Goal: Transaction & Acquisition: Obtain resource

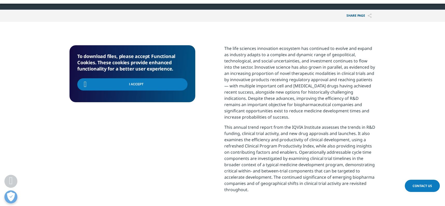
scroll to position [164, 306]
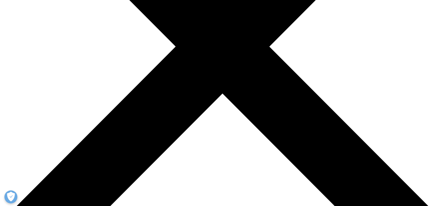
type input "Susan"
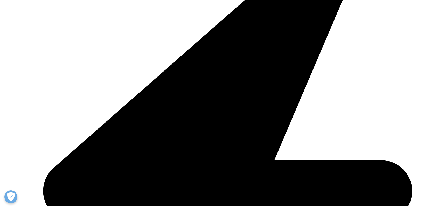
type input "Carr"
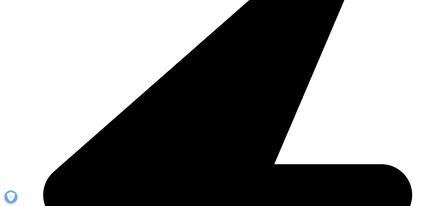
click at [99, 152] on input "Email Address" at bounding box center [102, 154] width 51 height 12
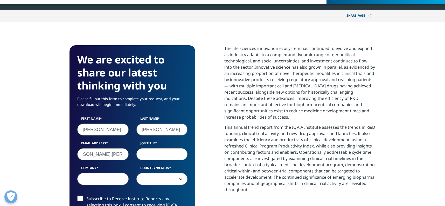
scroll to position [0, 19]
type input "susan.carr.hcmc@gmail.com"
drag, startPoint x: 146, startPoint y: 156, endPoint x: 150, endPoint y: 153, distance: 3.9
click at [147, 155] on input "Job Title" at bounding box center [162, 154] width 51 height 12
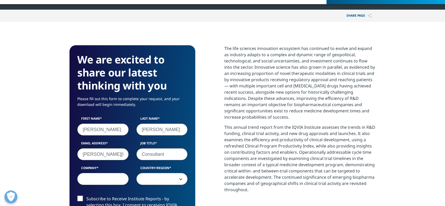
type input "Consultant"
click at [91, 176] on input "Company" at bounding box center [102, 179] width 51 height 12
type input "Independent"
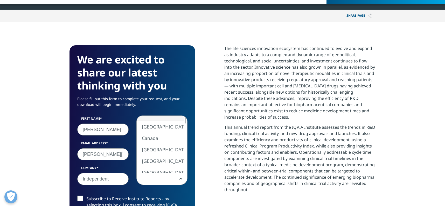
click at [180, 179] on b at bounding box center [180, 179] width 0 height 0
select select "[GEOGRAPHIC_DATA]"
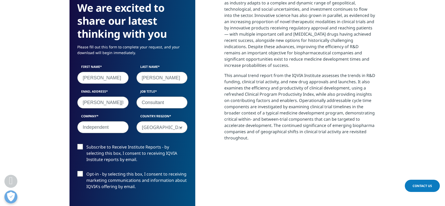
scroll to position [234, 0]
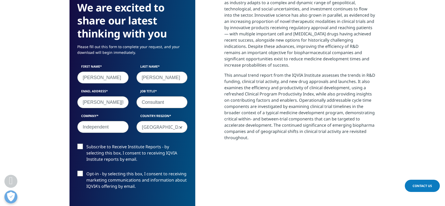
click at [82, 144] on label "Subscribe to Receive Institute Reports - by selecting this box, I consent to re…" at bounding box center [132, 154] width 110 height 22
click at [86, 143] on input "Subscribe to Receive Institute Reports - by selecting this box, I consent to re…" at bounding box center [86, 143] width 0 height 0
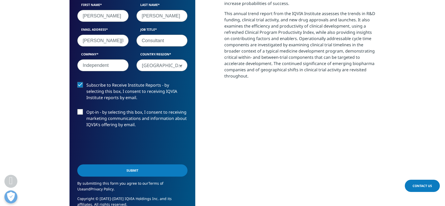
scroll to position [312, 0]
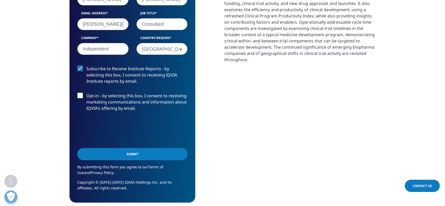
click at [133, 154] on input "Submit" at bounding box center [132, 154] width 110 height 12
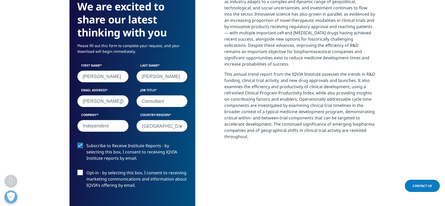
scroll to position [164, 306]
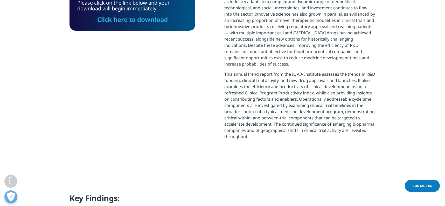
click at [114, 16] on link "Click here to download" at bounding box center [132, 19] width 71 height 9
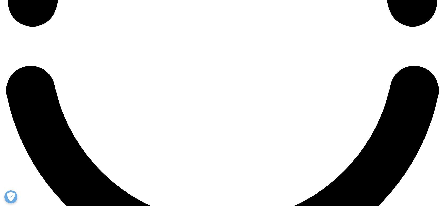
scroll to position [1064, 0]
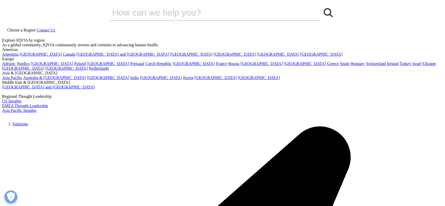
scroll to position [209, 306]
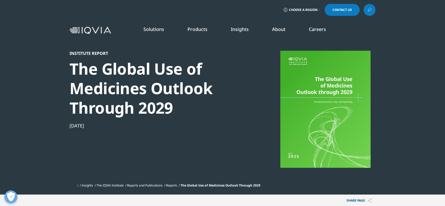
click at [237, 29] on link "Insights" at bounding box center [240, 29] width 18 height 6
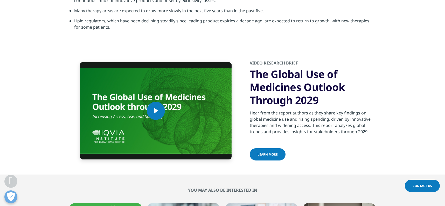
scroll to position [1765, 0]
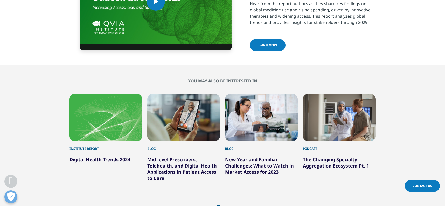
click at [13, 46] on section "Video Player is loading. Play Video Play Skip Backward Skip Forward Mute Curren…" at bounding box center [222, 1] width 445 height 127
click at [109, 156] on link "Digital Health Trends 2024" at bounding box center [100, 159] width 61 height 6
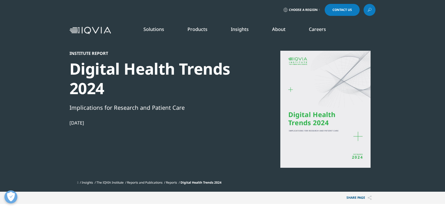
scroll to position [187, 306]
click at [17, 49] on section "Institute Report Digital Health Trends 2024 Implications for Research and Patie…" at bounding box center [222, 95] width 445 height 191
click at [130, 94] on link "SEE LATEST REPORTS" at bounding box center [160, 94] width 92 height 4
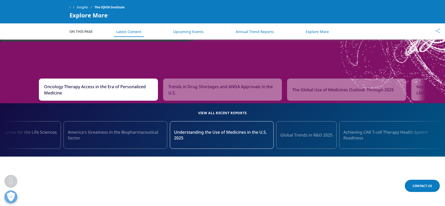
scroll to position [493, 0]
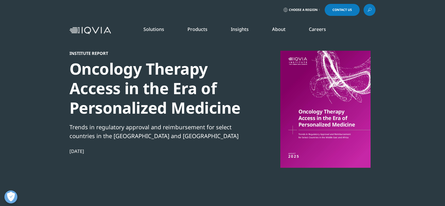
click at [30, 47] on section "Institute Report Oncology Therapy Access in the Era of Personalized Medicine Tr…" at bounding box center [222, 110] width 445 height 220
click at [25, 38] on div "Solutions quick find a capability Clear Search Loading SOLUTIONS Research & Dev…" at bounding box center [222, 30] width 445 height 24
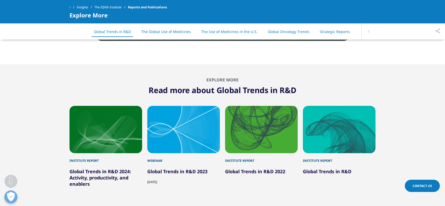
scroll to position [545, 0]
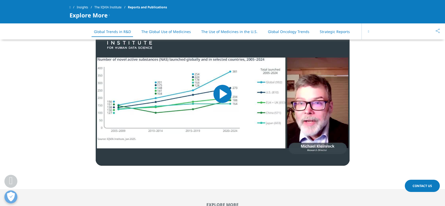
click at [28, 72] on section "Video Player is loading. Play Video Play Skip Backward Skip Forward Mute Curren…" at bounding box center [222, 105] width 445 height 167
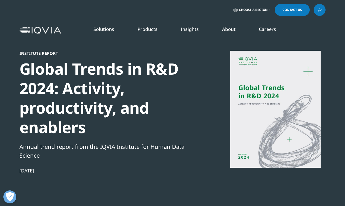
scroll to position [139, 306]
